Goal: Transaction & Acquisition: Download file/media

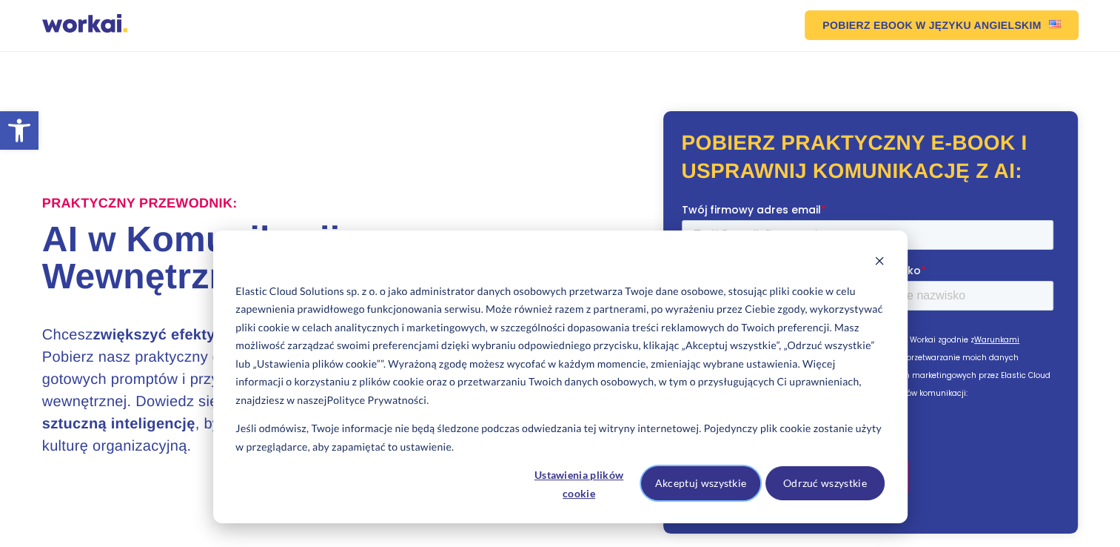
click at [711, 478] on button "Akceptuj wszystkie" at bounding box center [700, 483] width 119 height 34
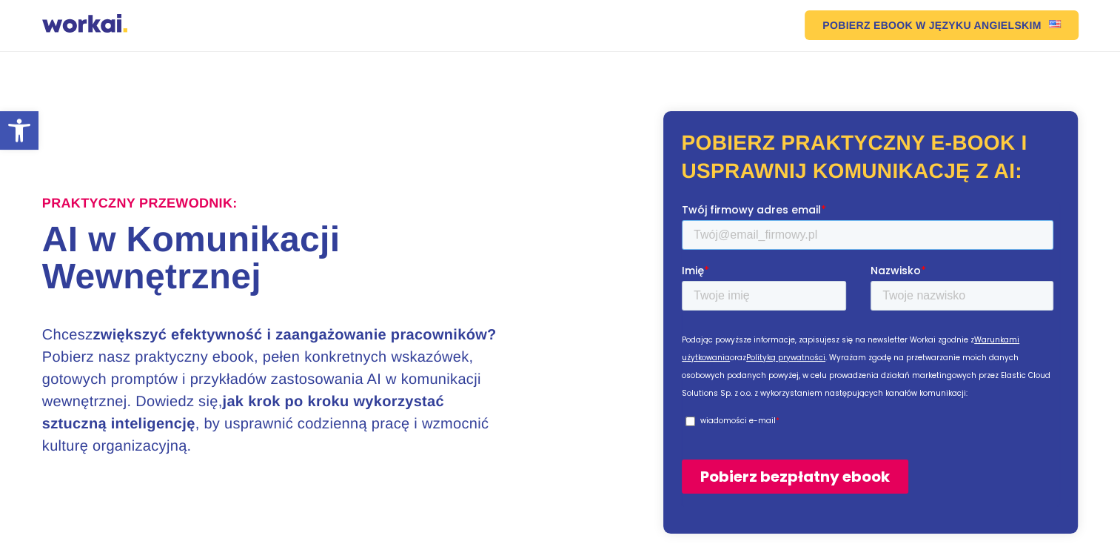
click at [781, 233] on input "Twój firmowy adres email *" at bounding box center [868, 235] width 372 height 30
type input "[PERSON_NAME][EMAIL_ADDRESS][DOMAIN_NAME]"
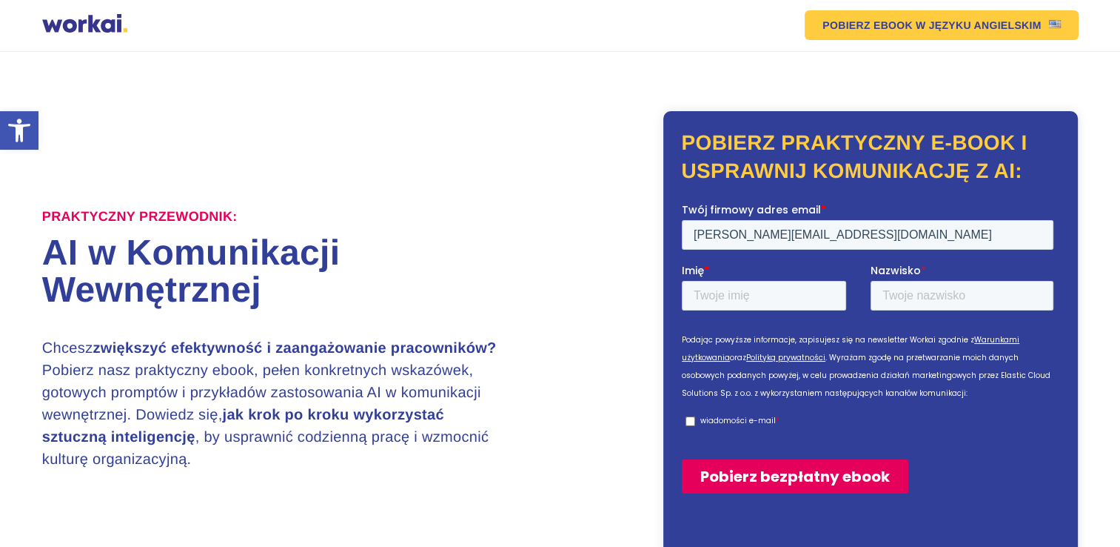
click at [763, 278] on label "Imię *" at bounding box center [776, 270] width 189 height 15
click at [763, 295] on input "Imię *" at bounding box center [764, 296] width 164 height 30
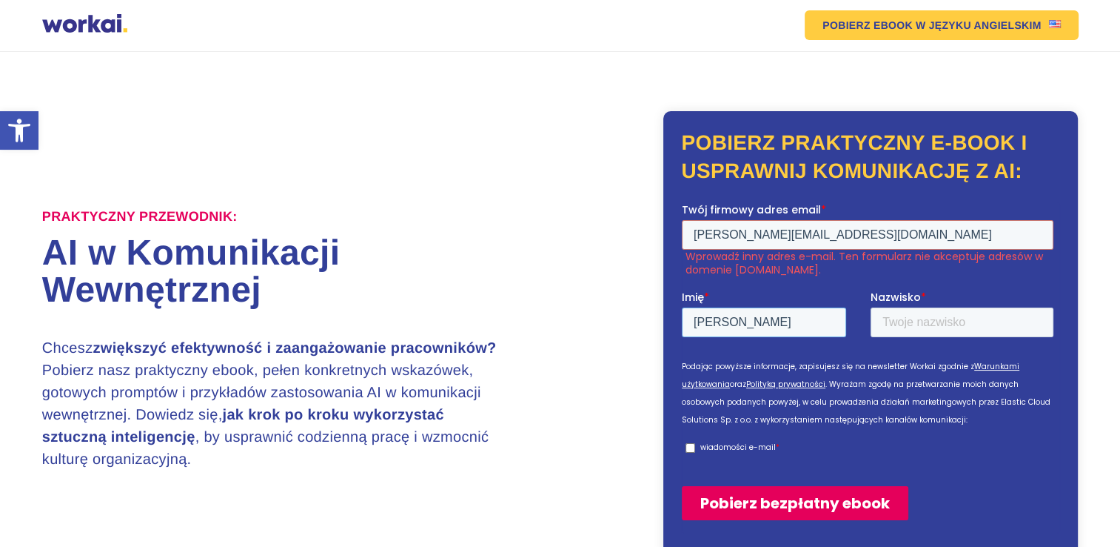
type input "[PERSON_NAME]"
click at [935, 330] on input "Nazwisko *" at bounding box center [962, 322] width 183 height 30
type input "[PERSON_NAME]"
click at [692, 450] on input "wiadomości e-mail *" at bounding box center [691, 448] width 10 height 10
checkbox input "true"
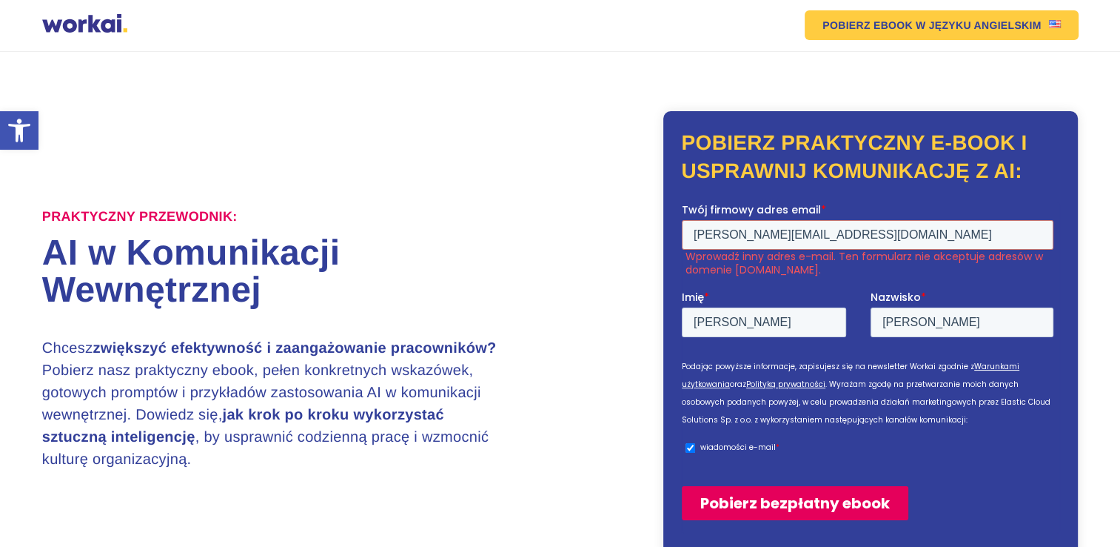
click at [732, 501] on input "Pobierz bezpłatny ebook" at bounding box center [795, 503] width 227 height 34
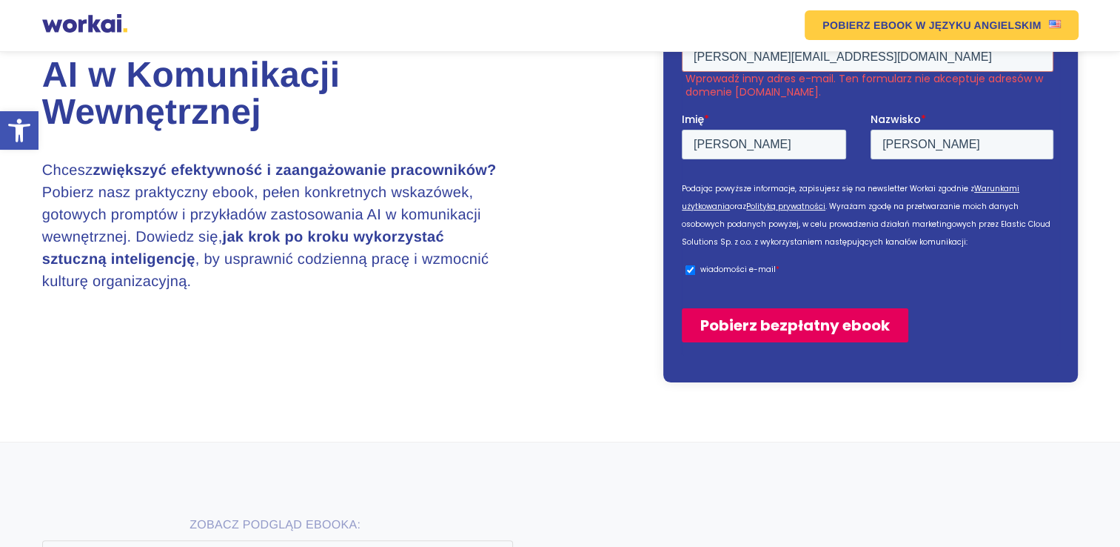
scroll to position [180, 0]
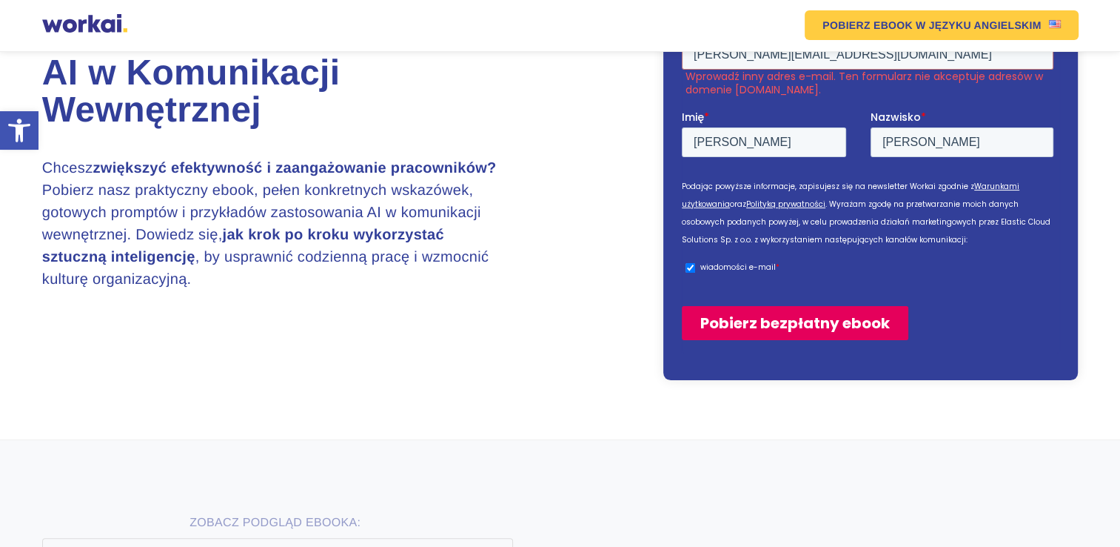
click at [731, 330] on input "Pobierz bezpłatny ebook" at bounding box center [795, 322] width 227 height 34
click at [750, 318] on input "Pobierz bezpłatny ebook" at bounding box center [795, 322] width 227 height 34
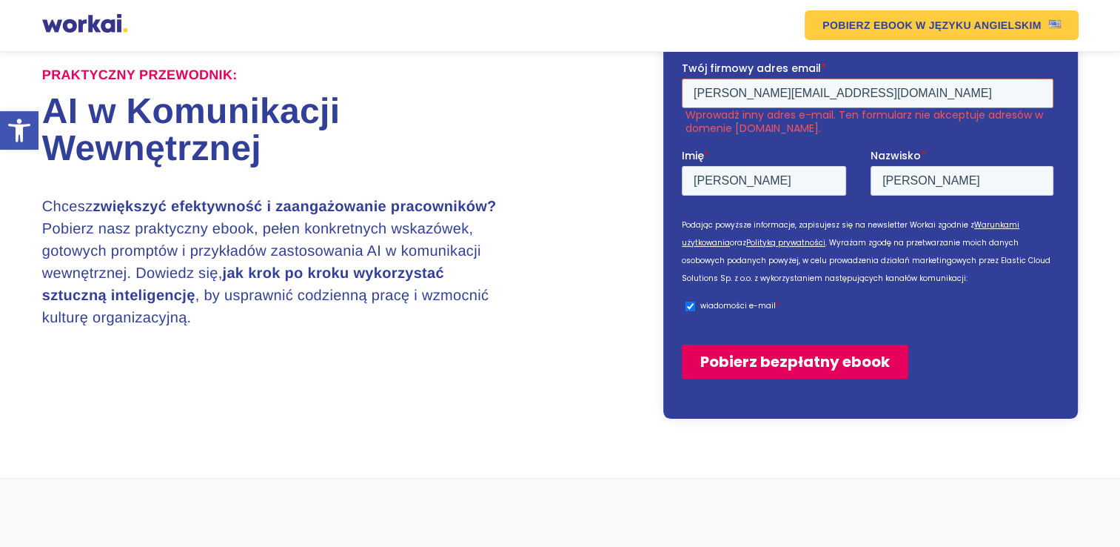
scroll to position [136, 0]
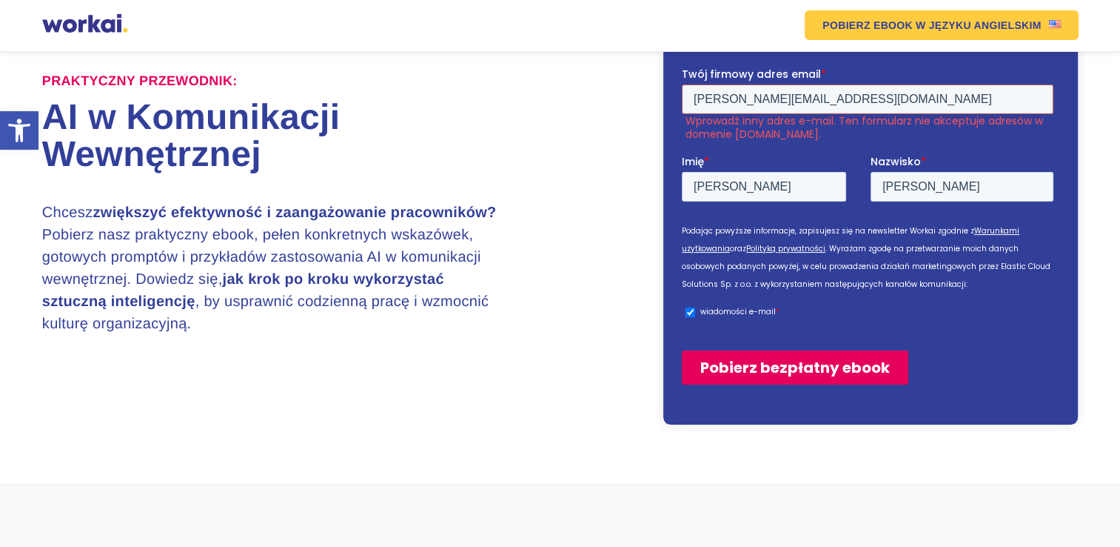
drag, startPoint x: 858, startPoint y: 99, endPoint x: 699, endPoint y: 119, distance: 160.5
click at [699, 119] on div "Twój firmowy adres email * [PERSON_NAME][EMAIL_ADDRESS][DOMAIN_NAME] [PERSON_NA…" at bounding box center [871, 104] width 378 height 74
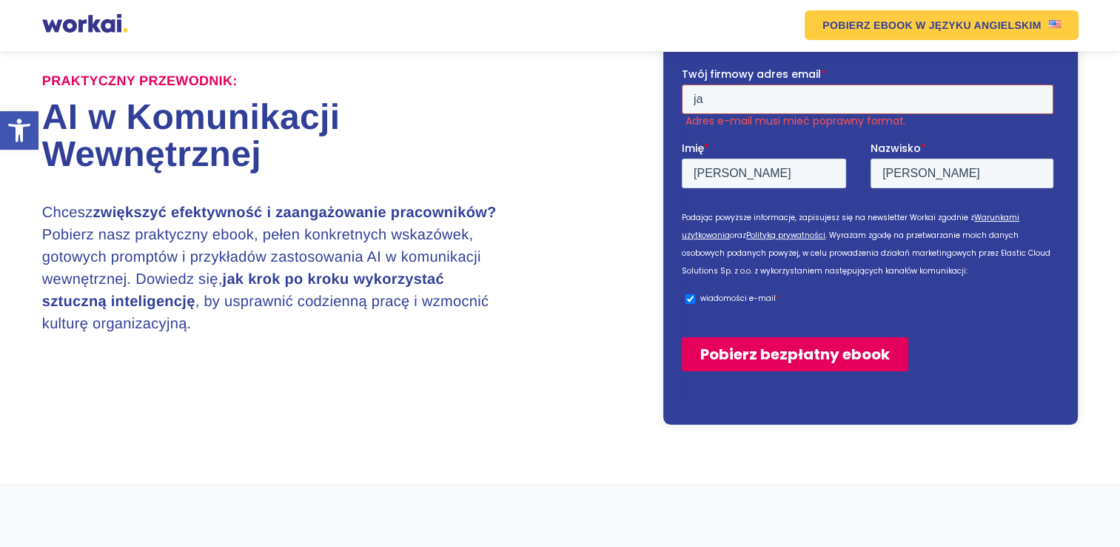
scroll to position [128, 0]
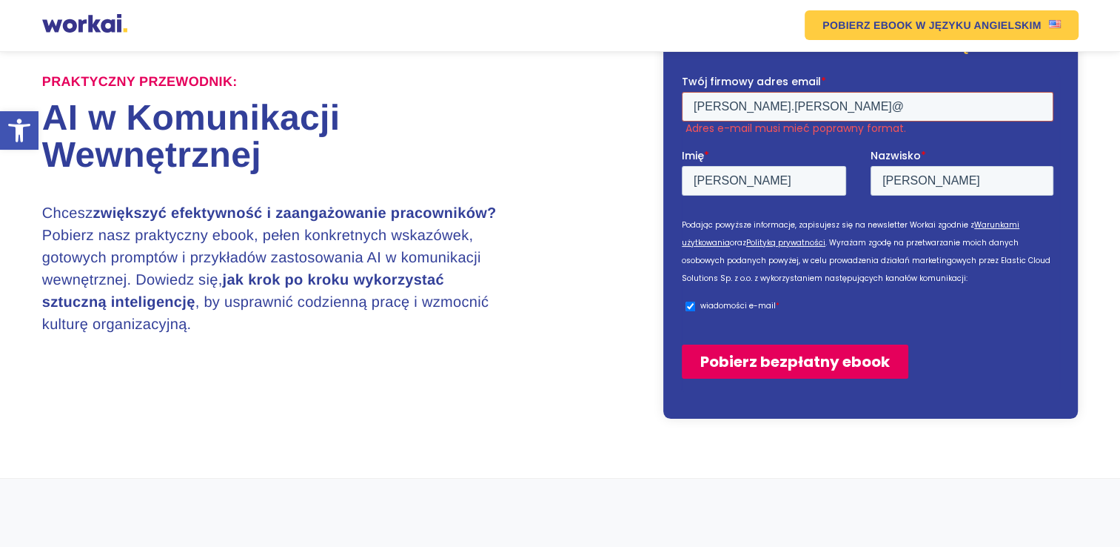
type input "[PERSON_NAME][EMAIL_ADDRESS][PERSON_NAME][DOMAIN_NAME]"
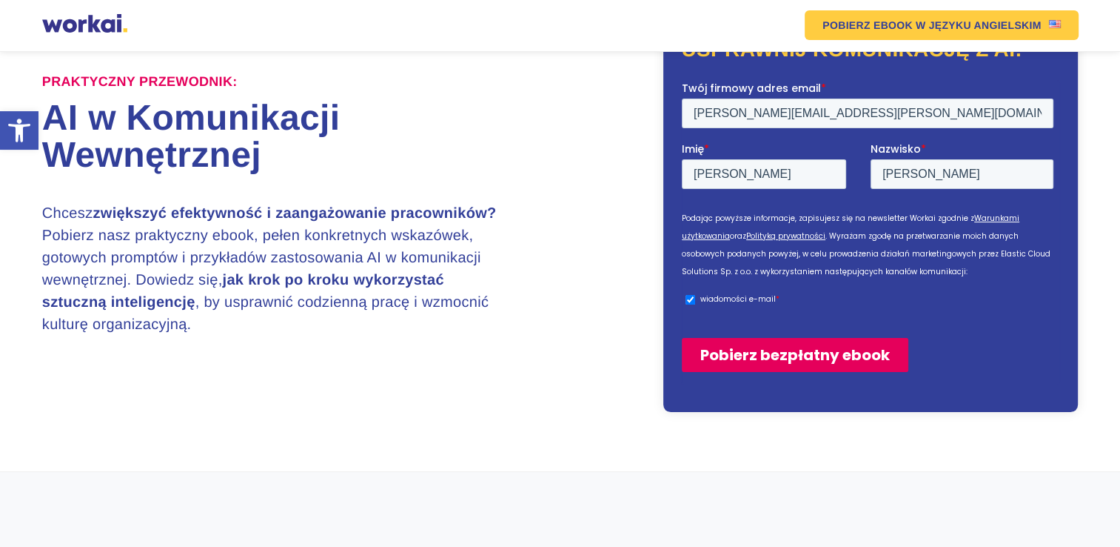
click at [784, 354] on input "Pobierz bezpłatny ebook" at bounding box center [795, 355] width 227 height 34
